Goal: Information Seeking & Learning: Find specific fact

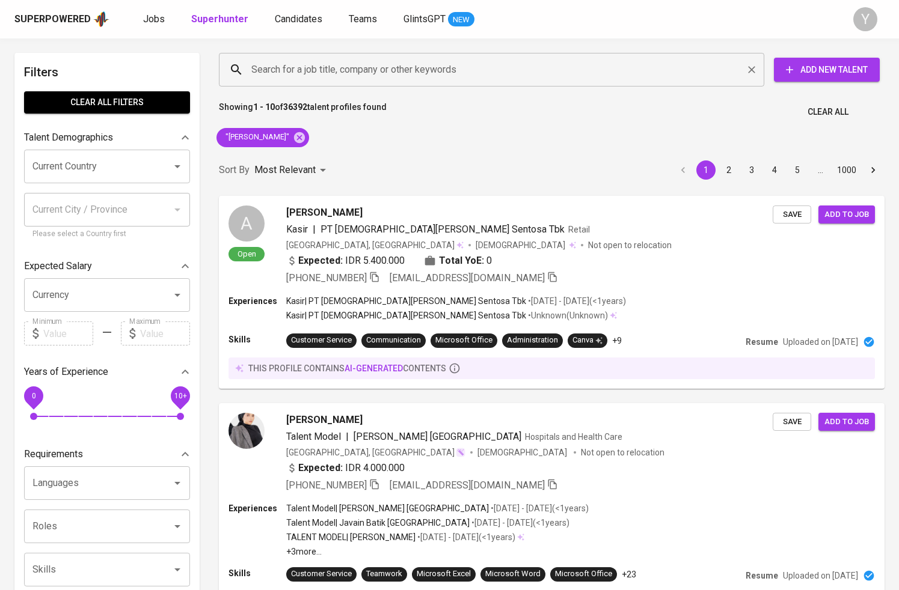
click at [334, 68] on input "Search for a job title, company or other keywords" at bounding box center [494, 69] width 492 height 23
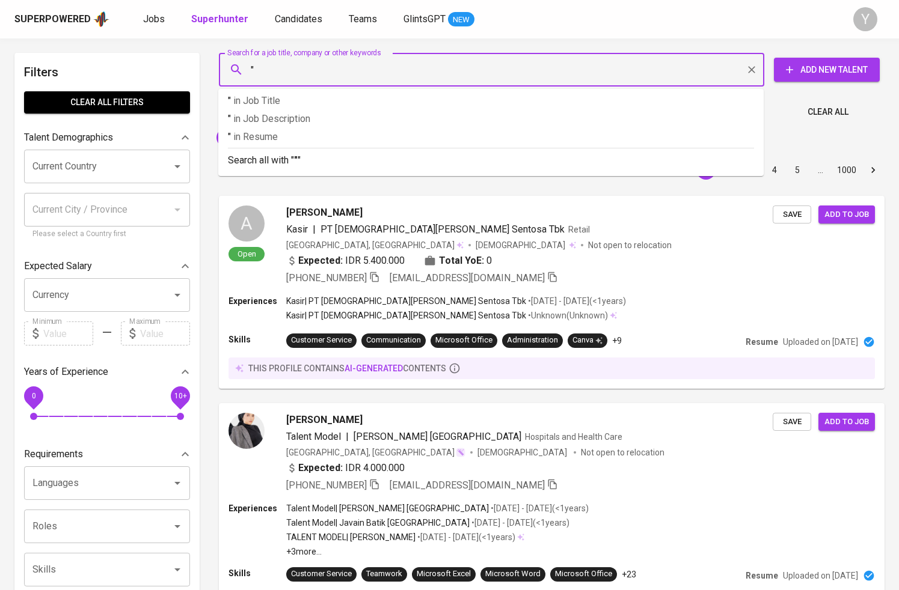
paste input "[PERSON_NAME]"
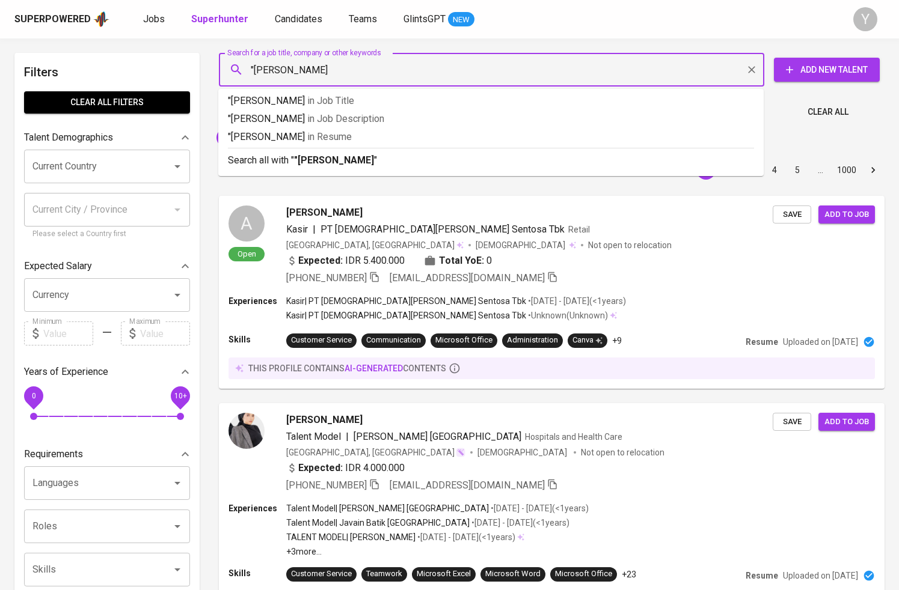
type input ""[PERSON_NAME]""
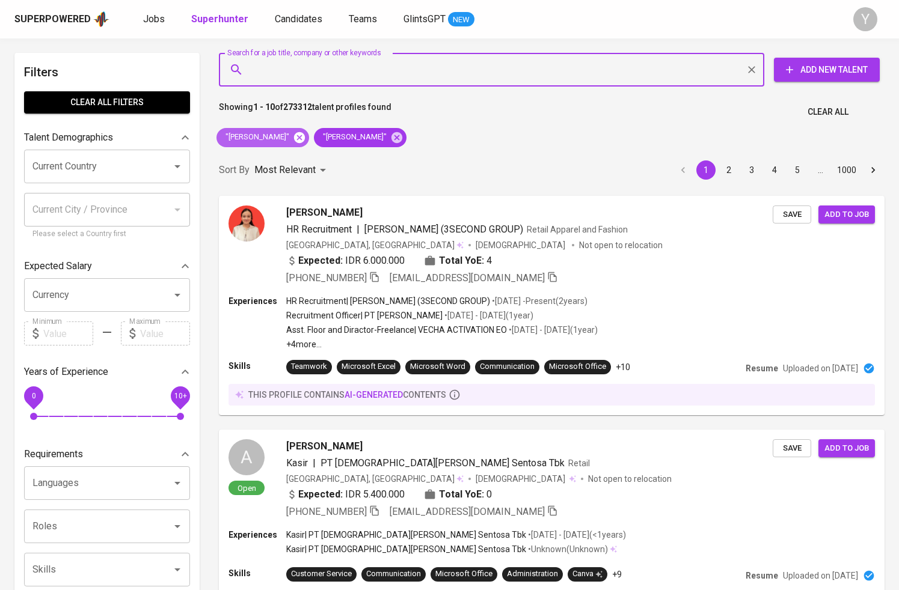
click at [305, 139] on icon at bounding box center [299, 137] width 11 height 11
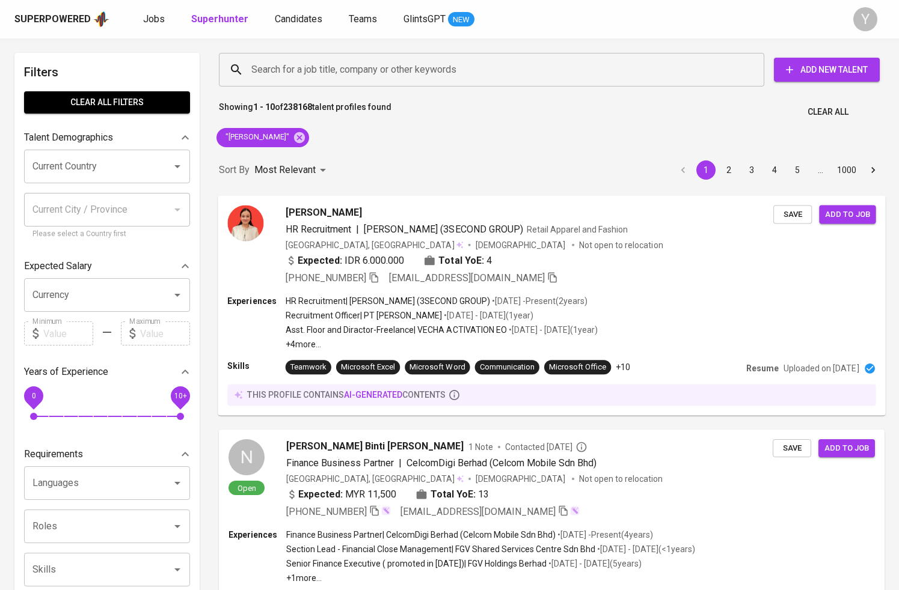
click at [245, 217] on img at bounding box center [245, 223] width 36 height 36
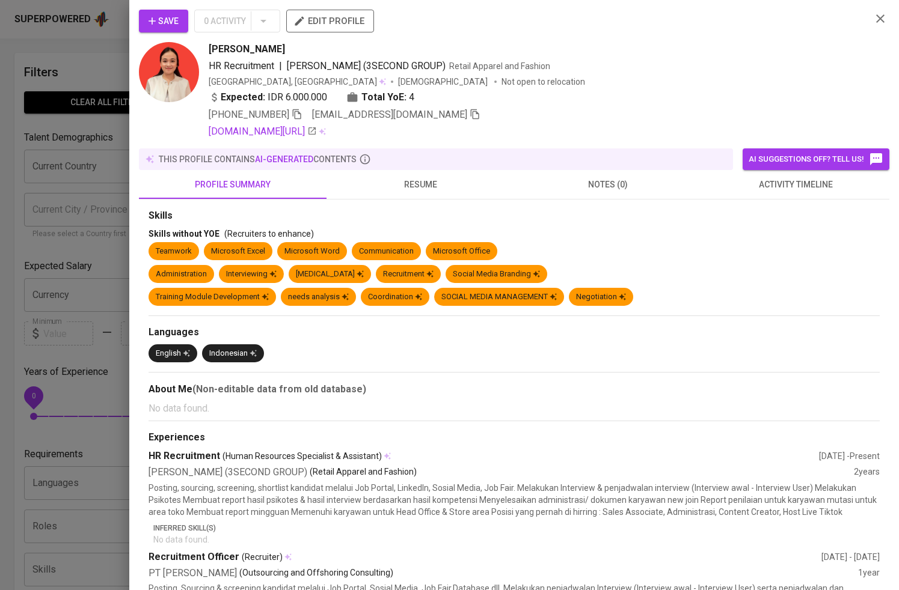
click at [173, 82] on img at bounding box center [169, 72] width 60 height 60
click at [299, 118] on icon "button" at bounding box center [297, 114] width 11 height 11
click at [96, 25] on div at bounding box center [449, 295] width 899 height 590
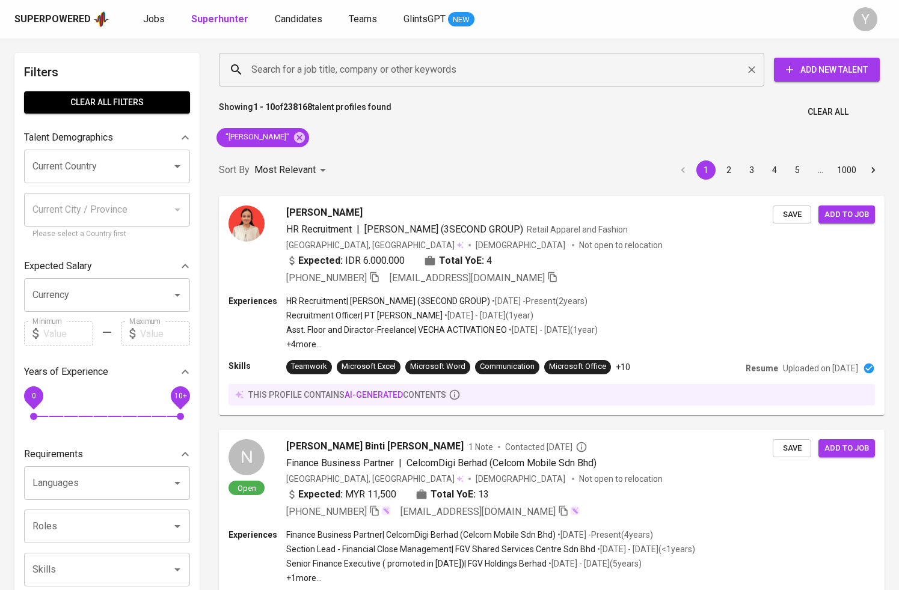
click at [283, 74] on input "Search for a job title, company or other keywords" at bounding box center [494, 69] width 492 height 23
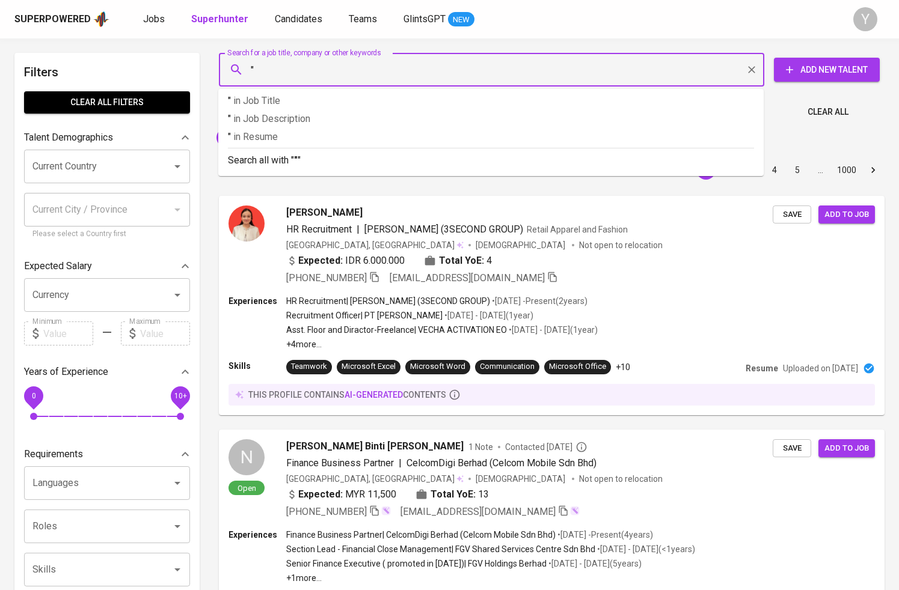
paste input "[PERSON_NAME]"
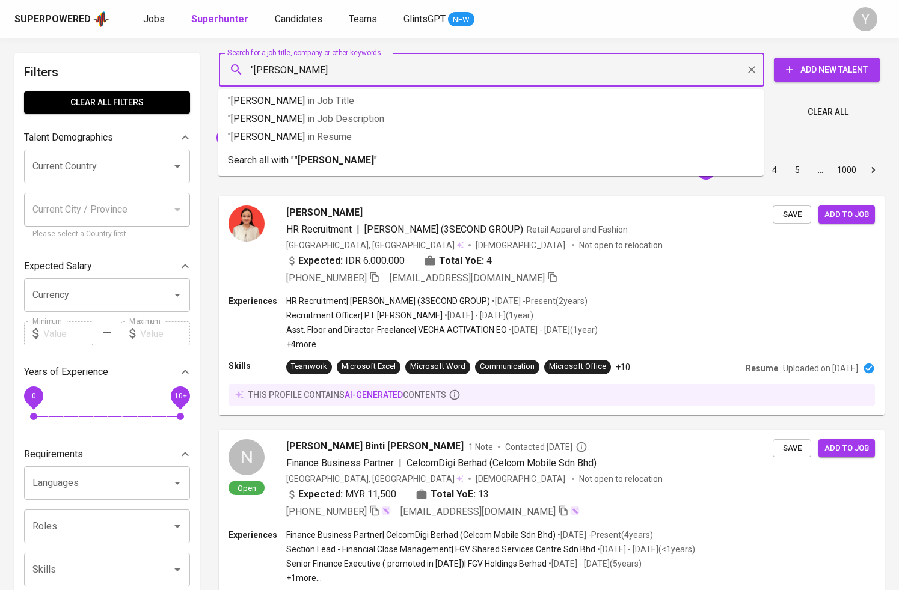
type input ""[PERSON_NAME]""
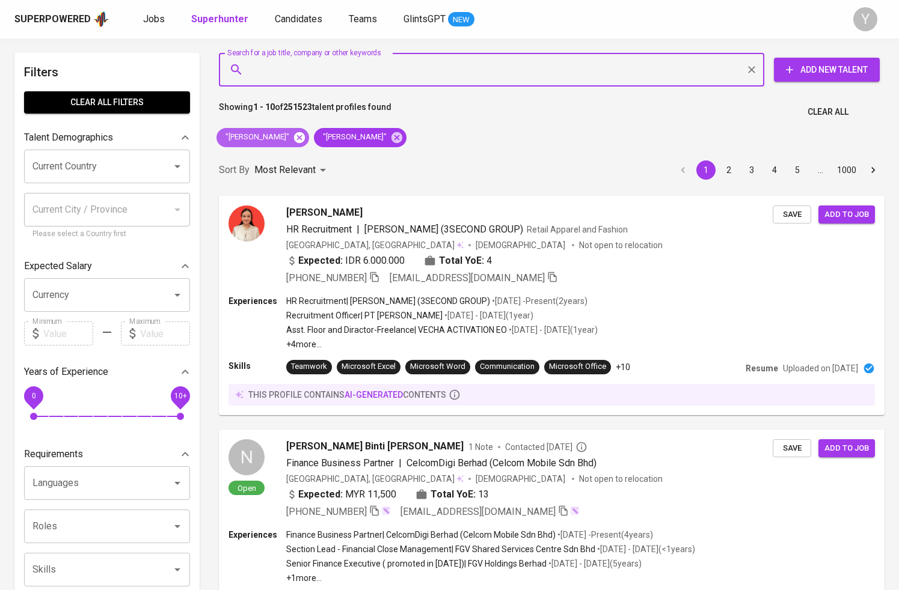
click at [296, 139] on icon at bounding box center [299, 137] width 11 height 11
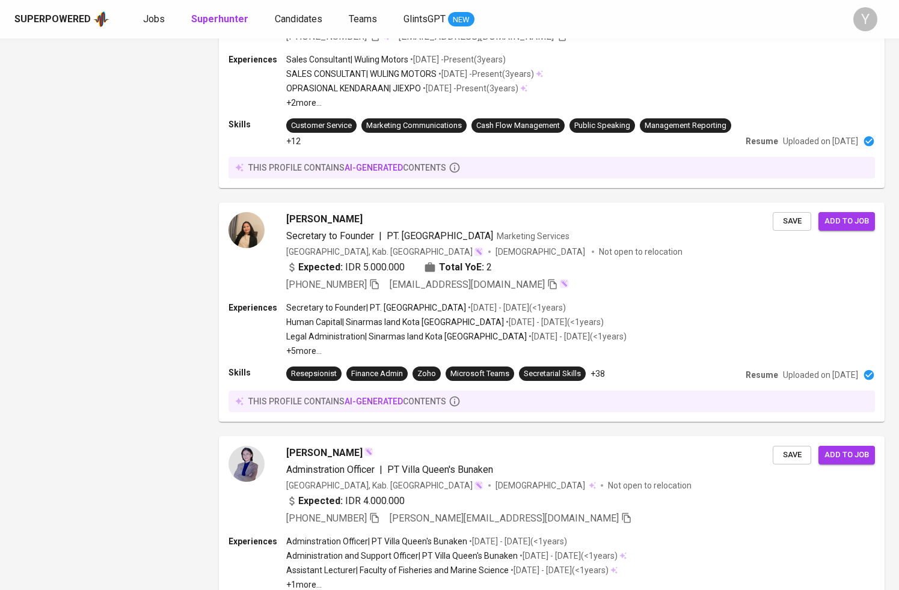
scroll to position [1112, 0]
